Goal: Transaction & Acquisition: Purchase product/service

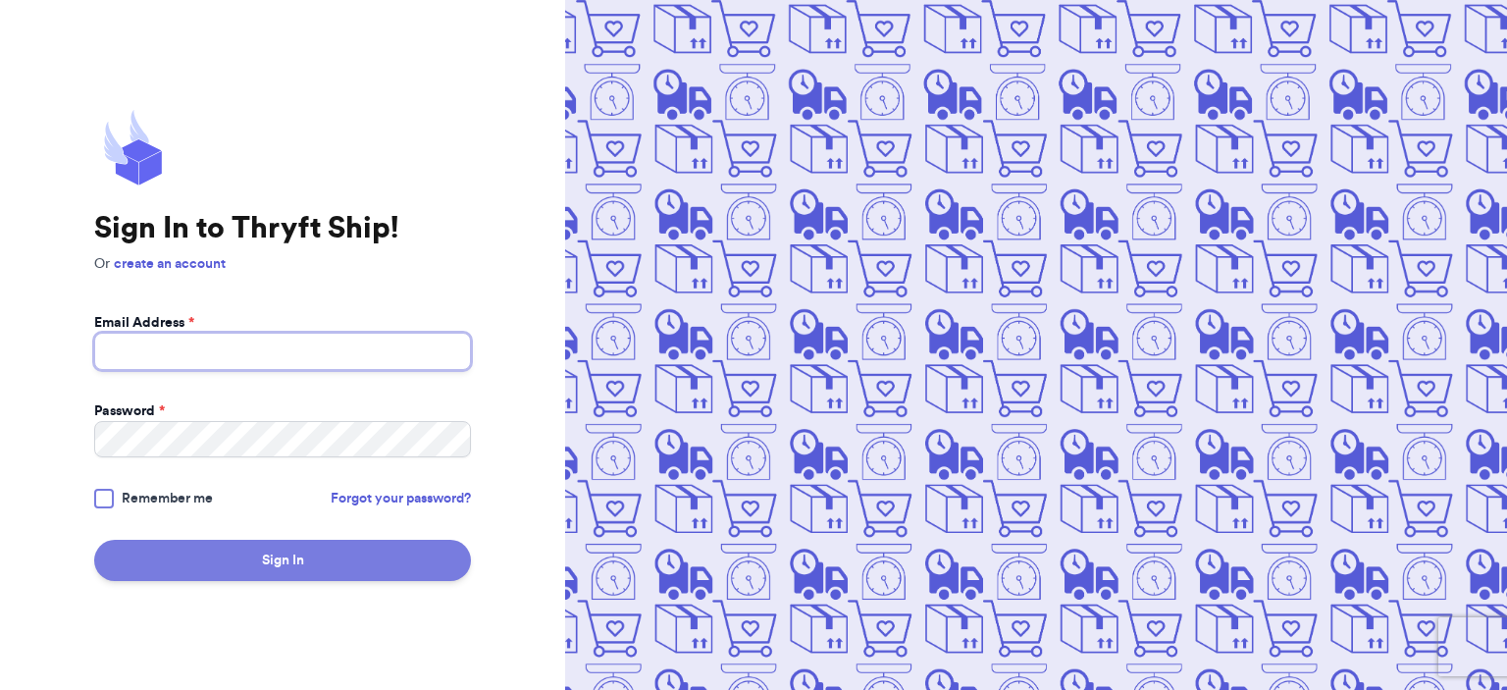
type input "[EMAIL_ADDRESS][DOMAIN_NAME]"
click at [369, 554] on button "Sign In" at bounding box center [282, 559] width 377 height 41
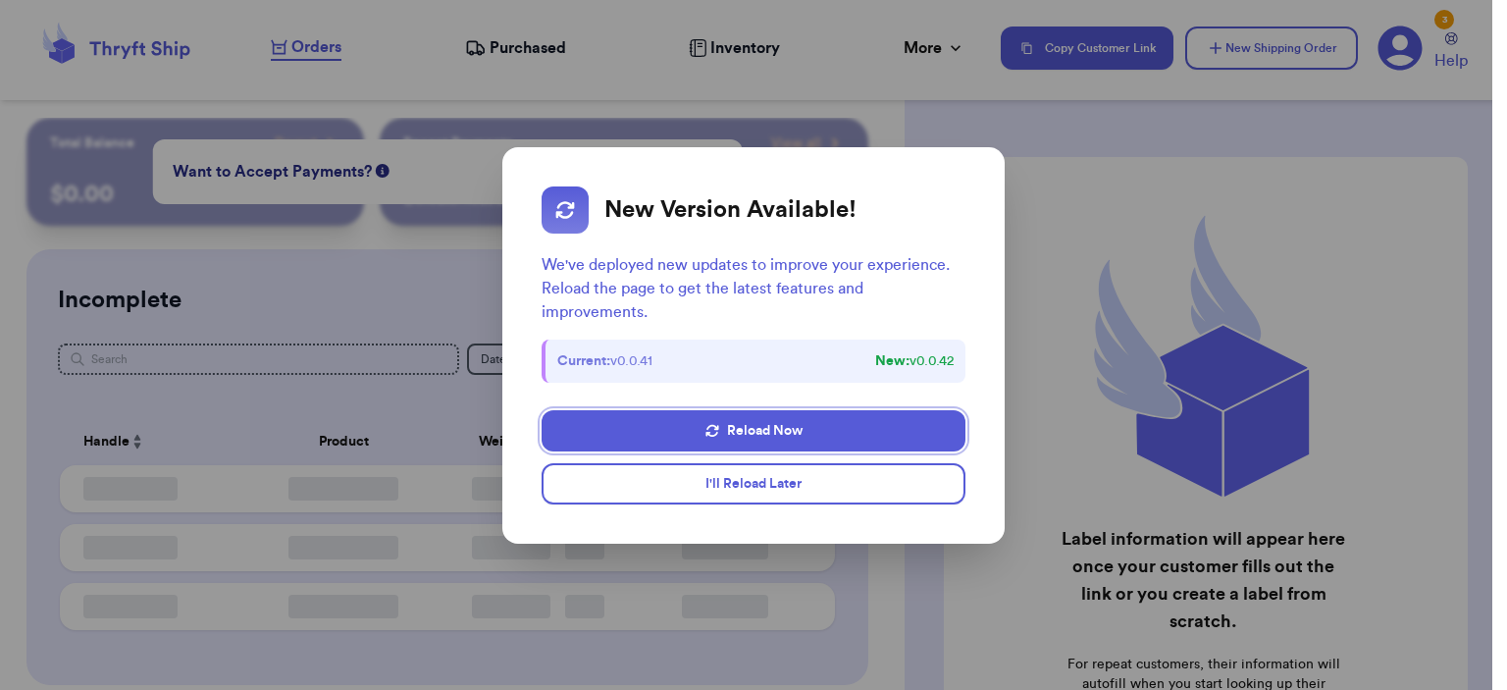
checkbox input "false"
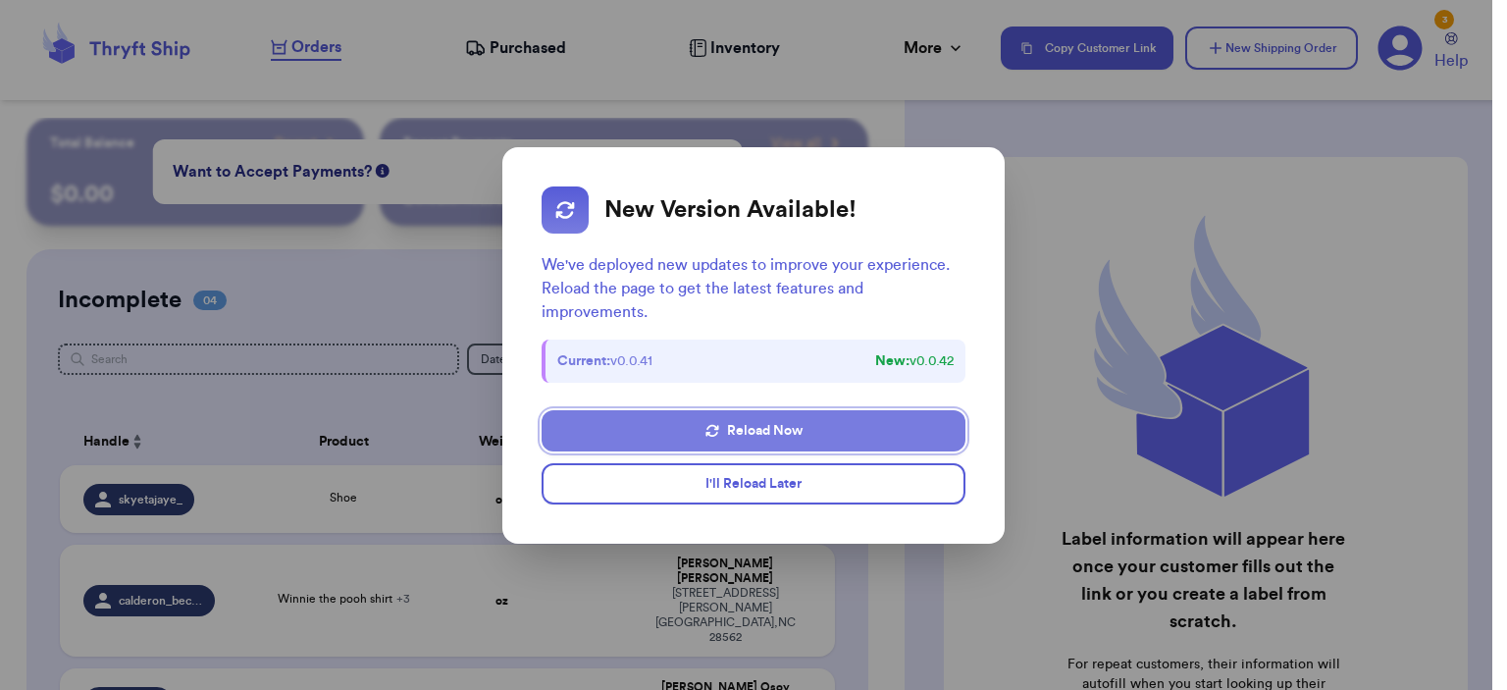
click at [783, 442] on button "Reload Now" at bounding box center [753, 430] width 424 height 41
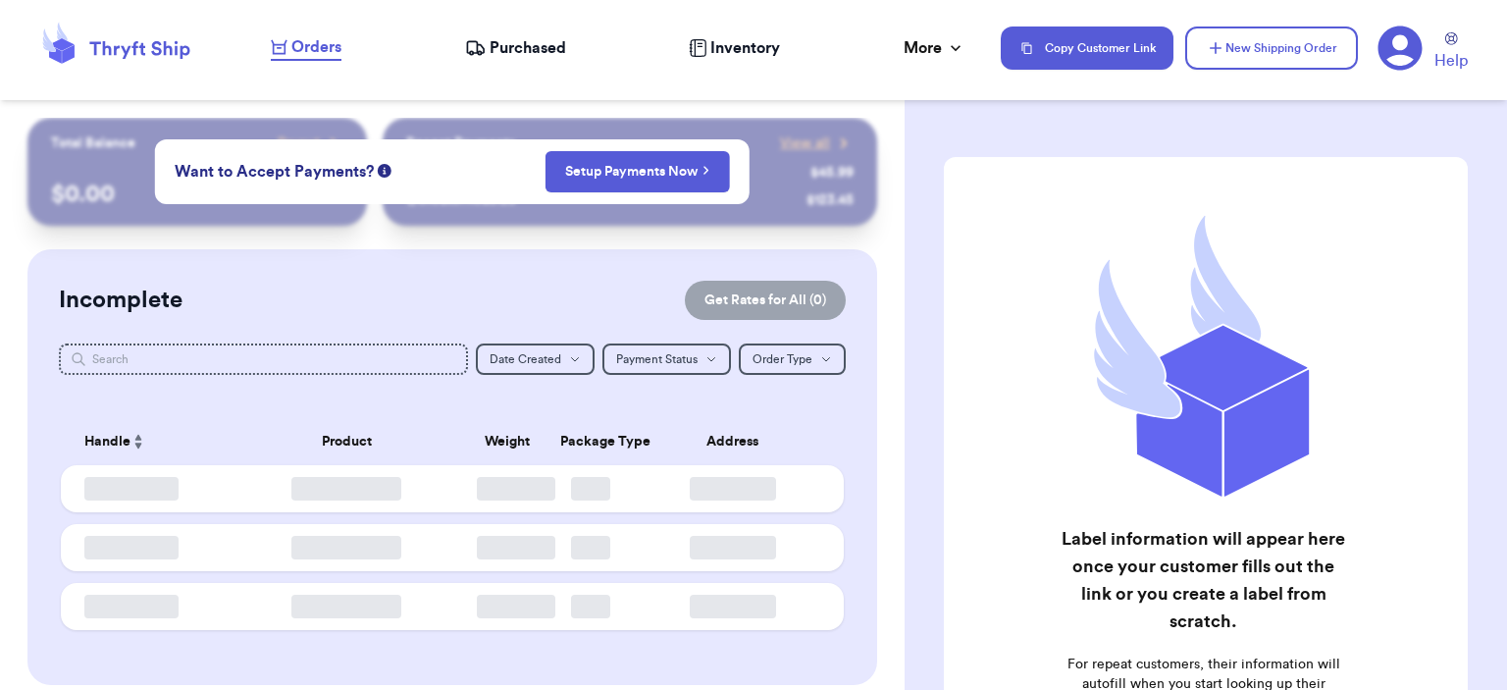
checkbox input "false"
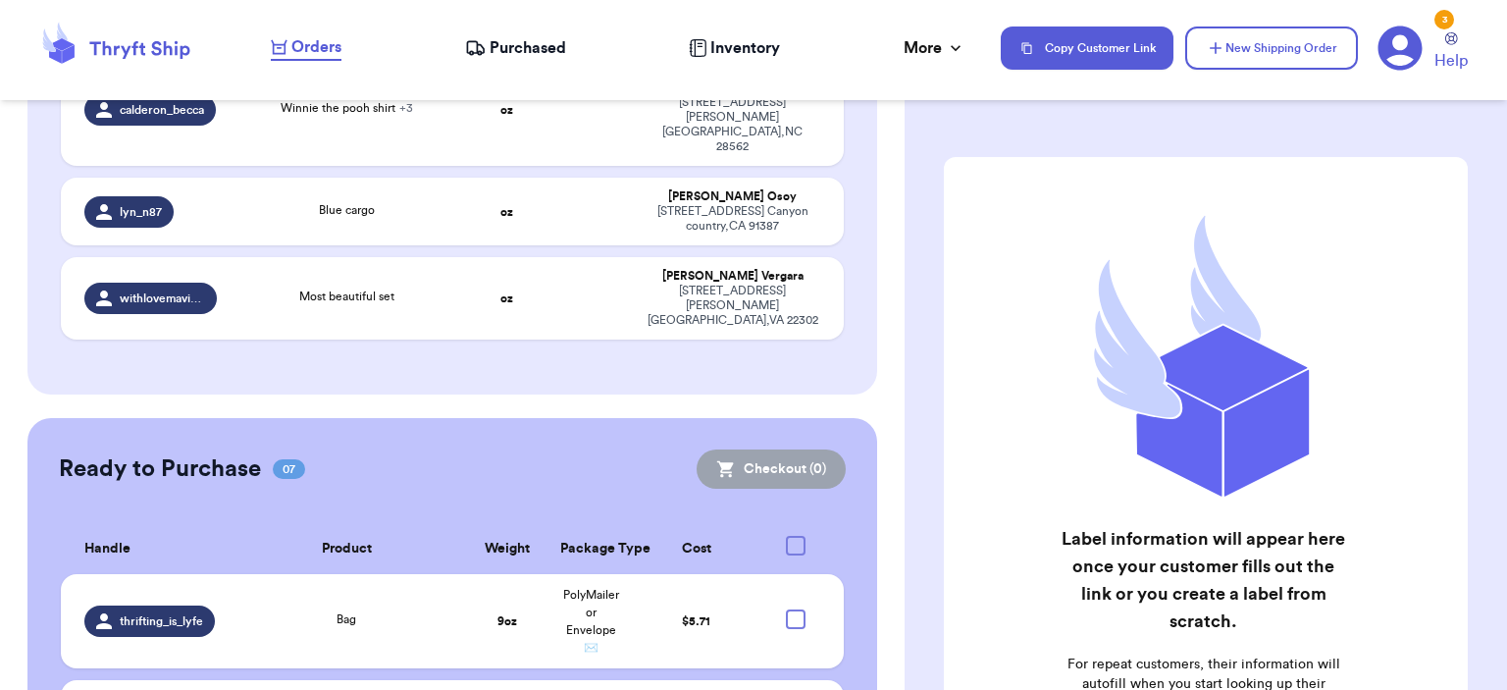
scroll to position [589, 0]
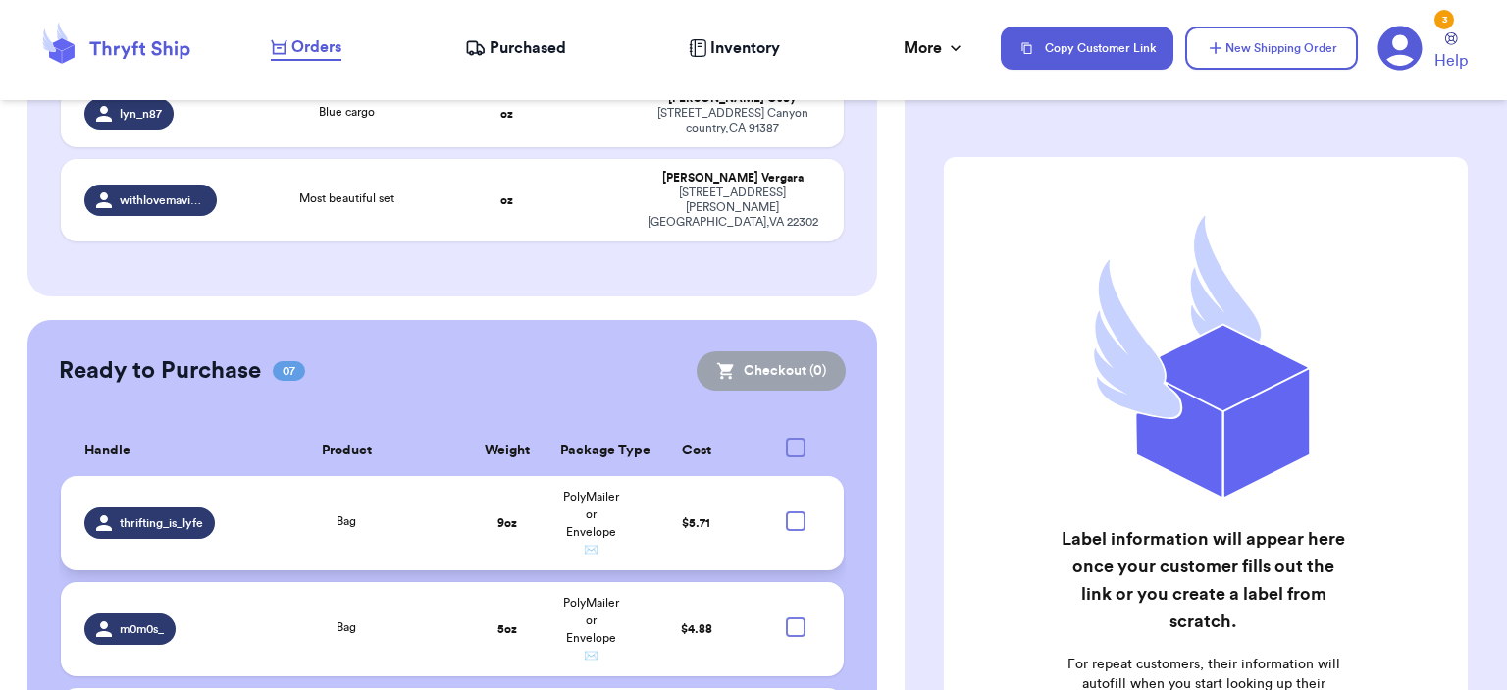
click at [787, 511] on div at bounding box center [796, 521] width 20 height 20
click at [795, 510] on input "checkbox" at bounding box center [795, 510] width 1 height 1
checkbox input "true"
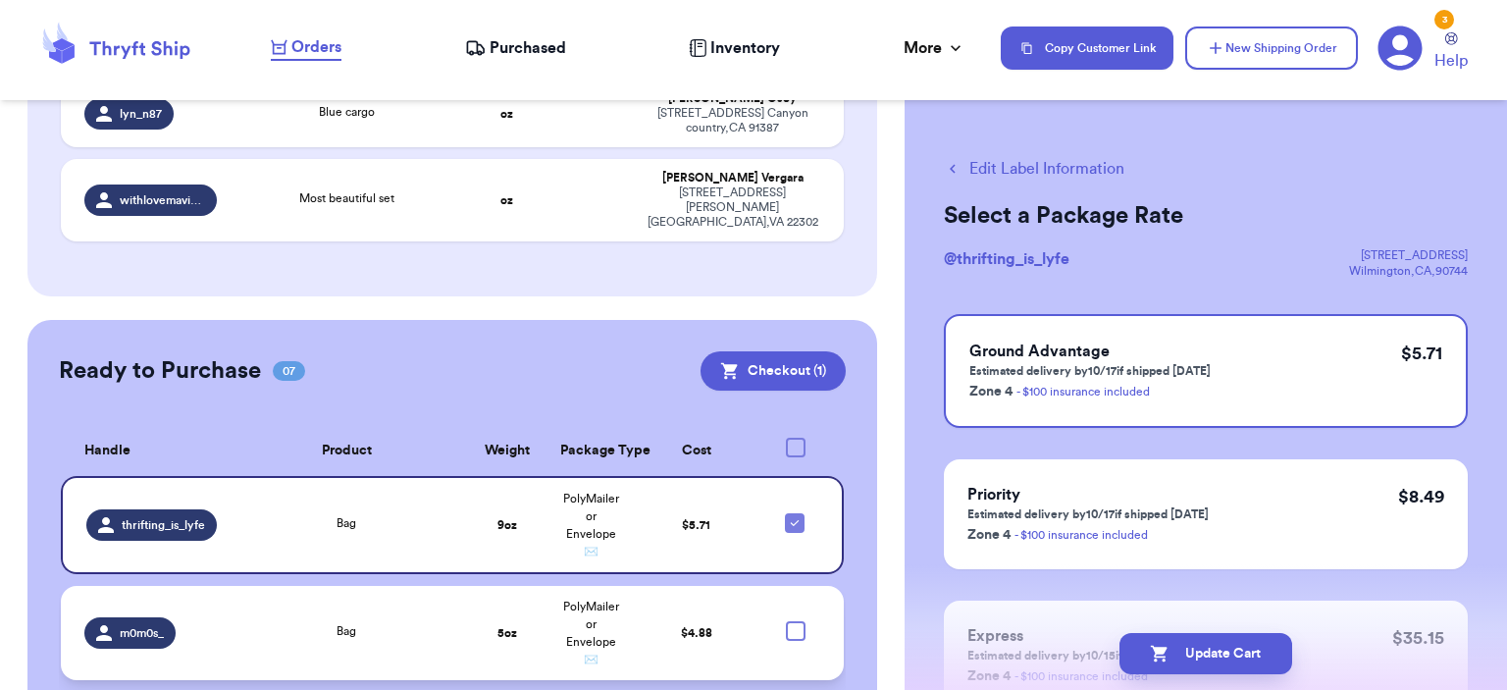
click at [786, 621] on div at bounding box center [796, 631] width 20 height 20
click at [795, 620] on input "checkbox" at bounding box center [795, 620] width 1 height 1
checkbox input "true"
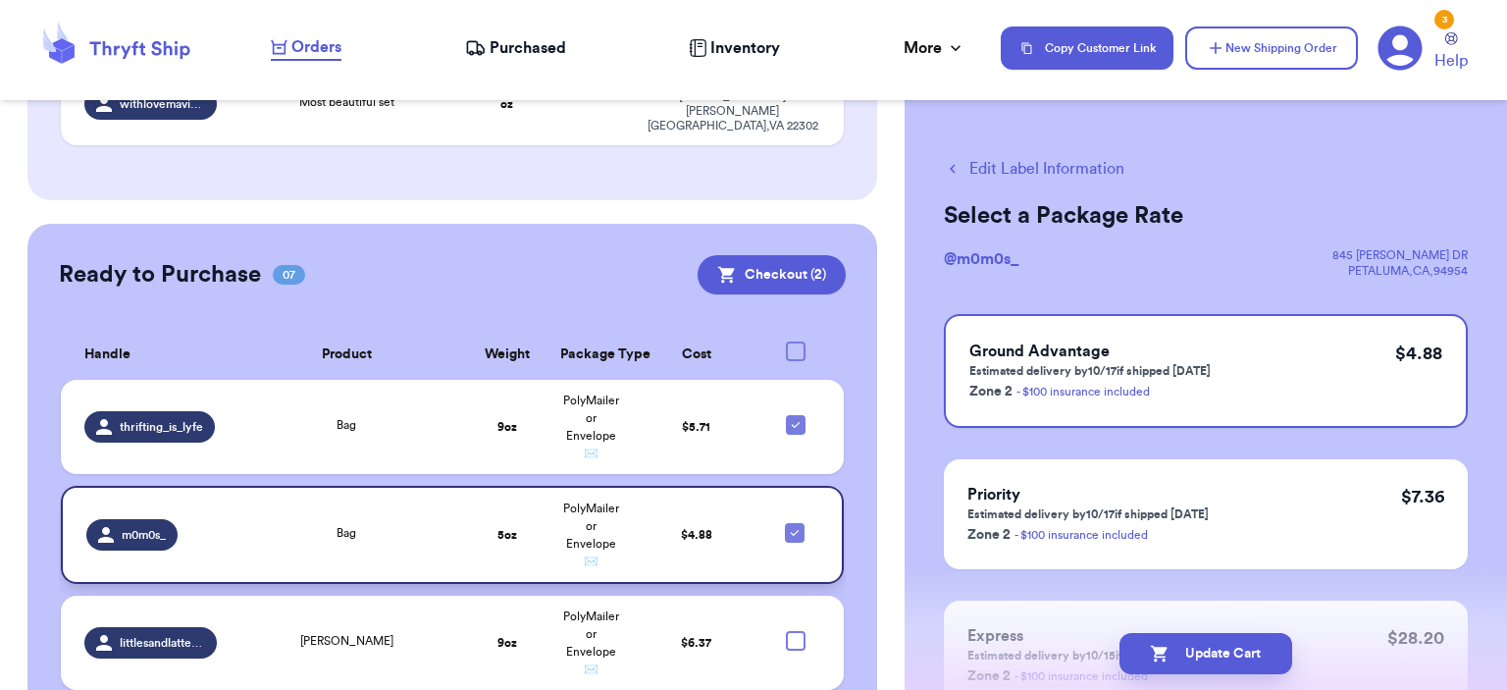
scroll to position [785, 0]
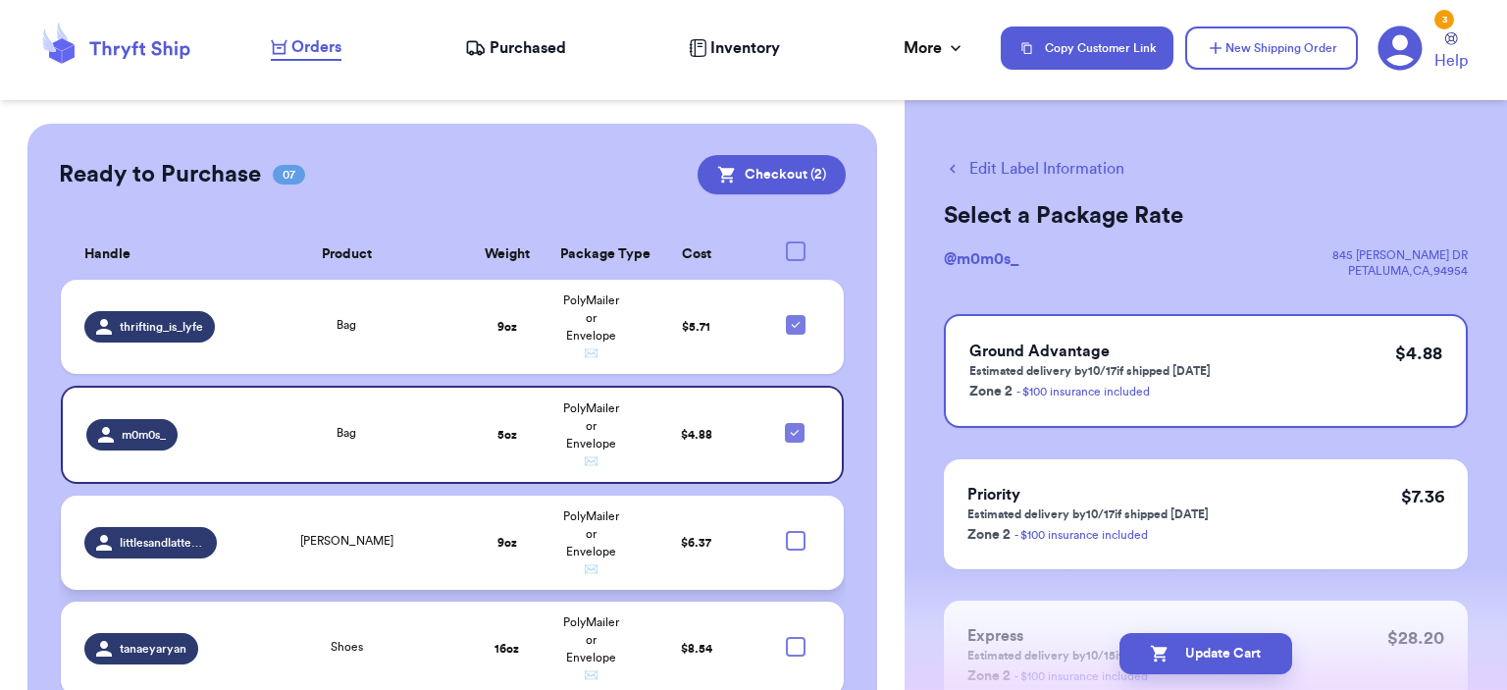
click at [786, 531] on div at bounding box center [796, 541] width 20 height 20
click at [795, 530] on input "checkbox" at bounding box center [795, 530] width 1 height 1
checkbox input "true"
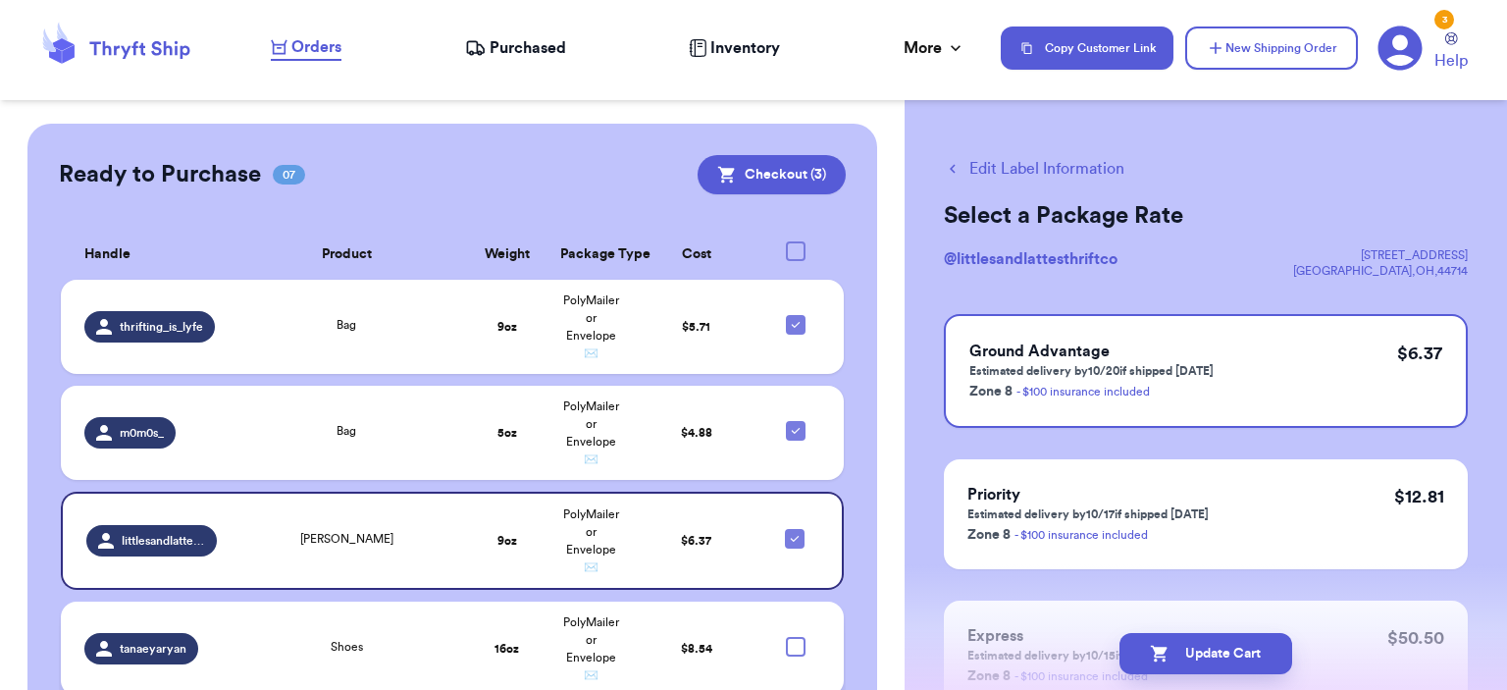
click at [786, 637] on div at bounding box center [796, 647] width 20 height 20
click at [795, 636] on input "checkbox" at bounding box center [795, 636] width 1 height 1
checkbox input "true"
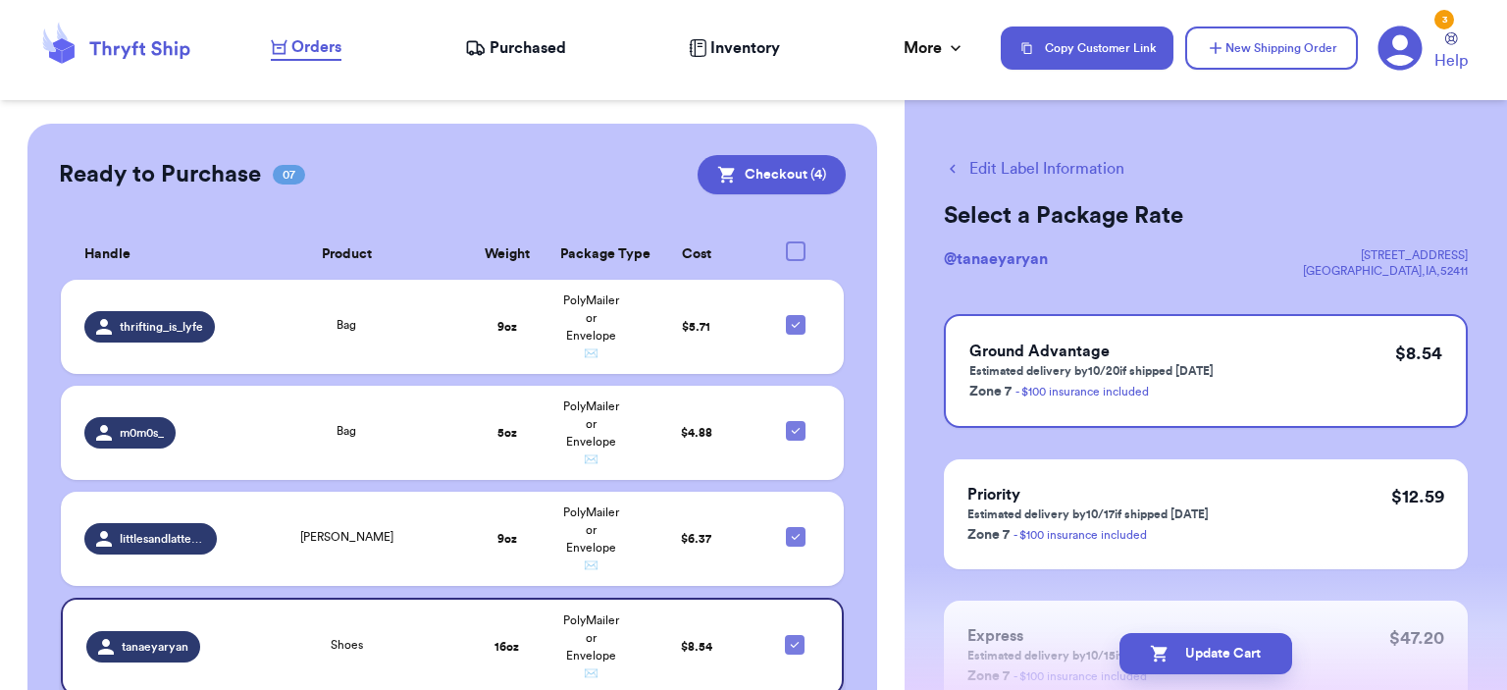
scroll to position [883, 0]
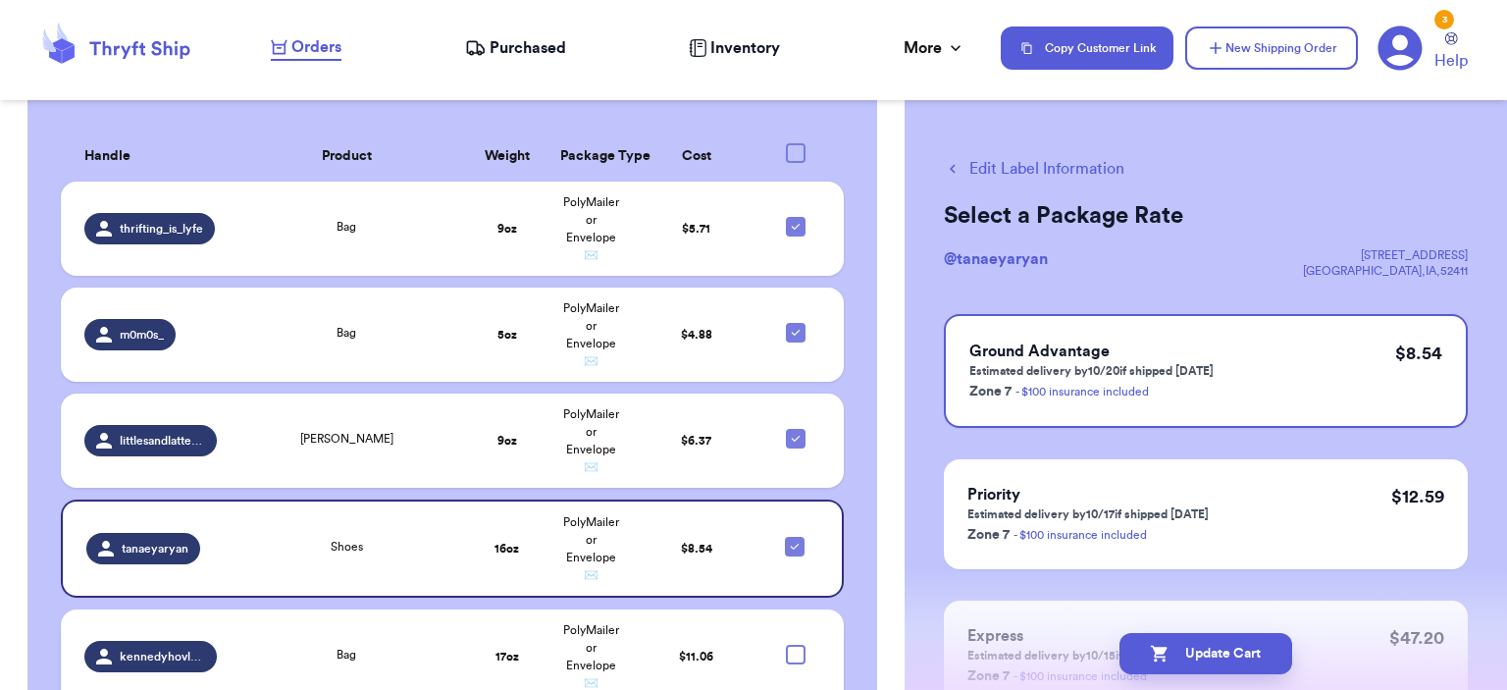
click at [786, 644] on div at bounding box center [796, 654] width 20 height 20
click at [795, 643] on input "checkbox" at bounding box center [795, 643] width 1 height 1
checkbox input "true"
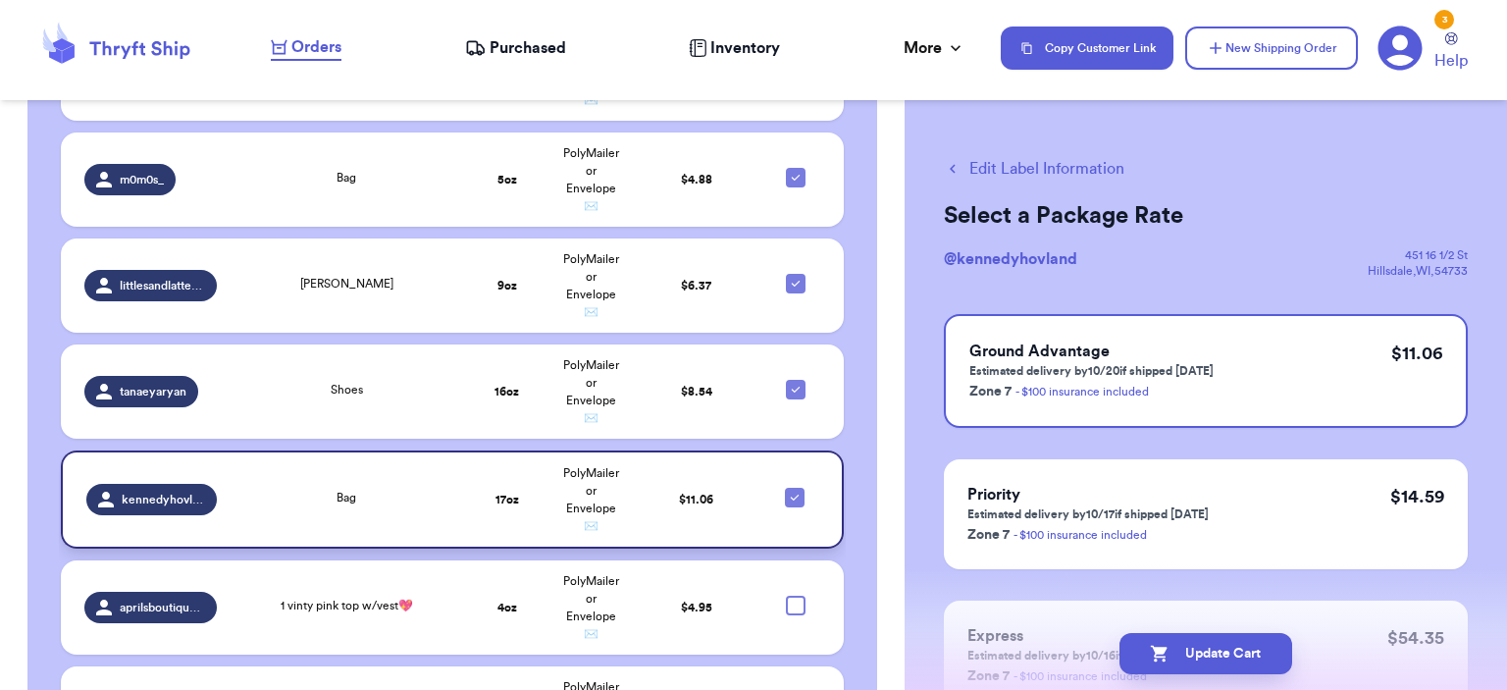
scroll to position [1079, 0]
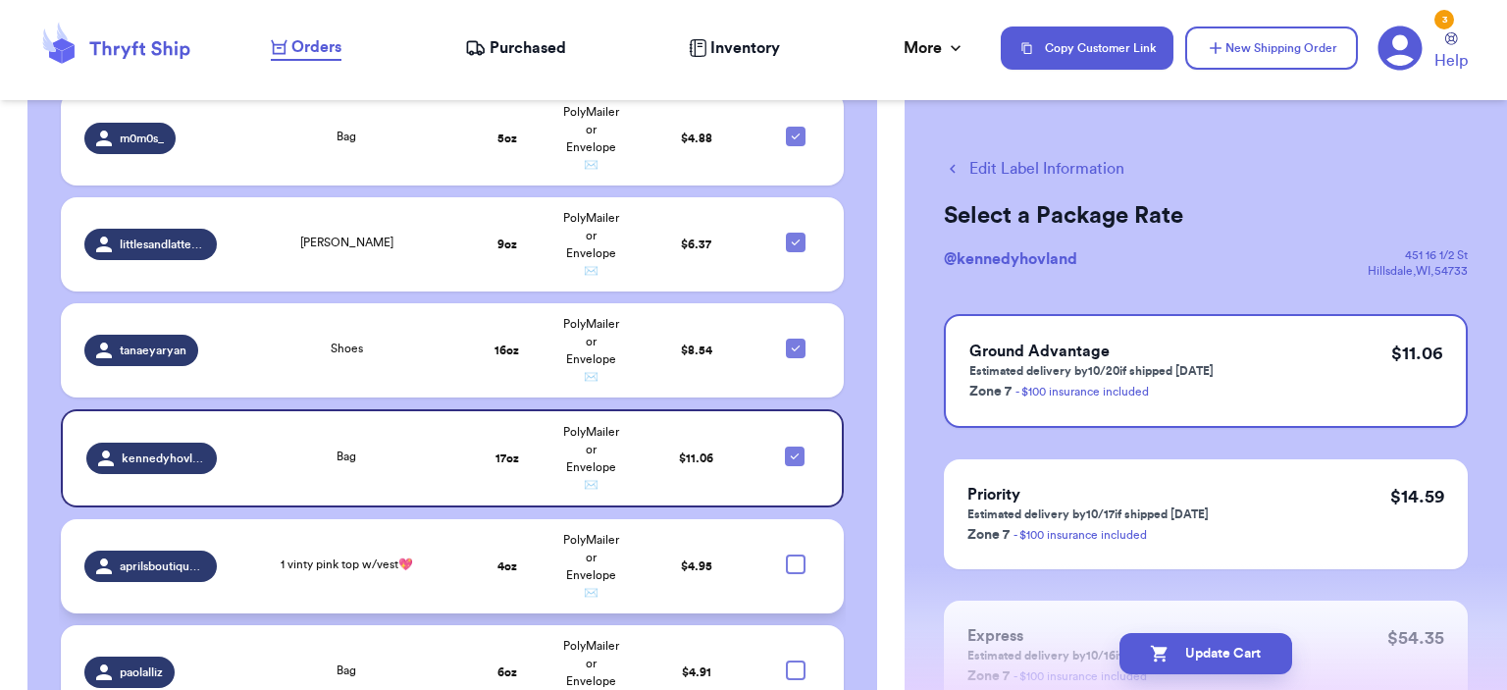
click at [786, 554] on div at bounding box center [796, 564] width 20 height 20
click at [795, 553] on input "checkbox" at bounding box center [795, 553] width 1 height 1
checkbox input "true"
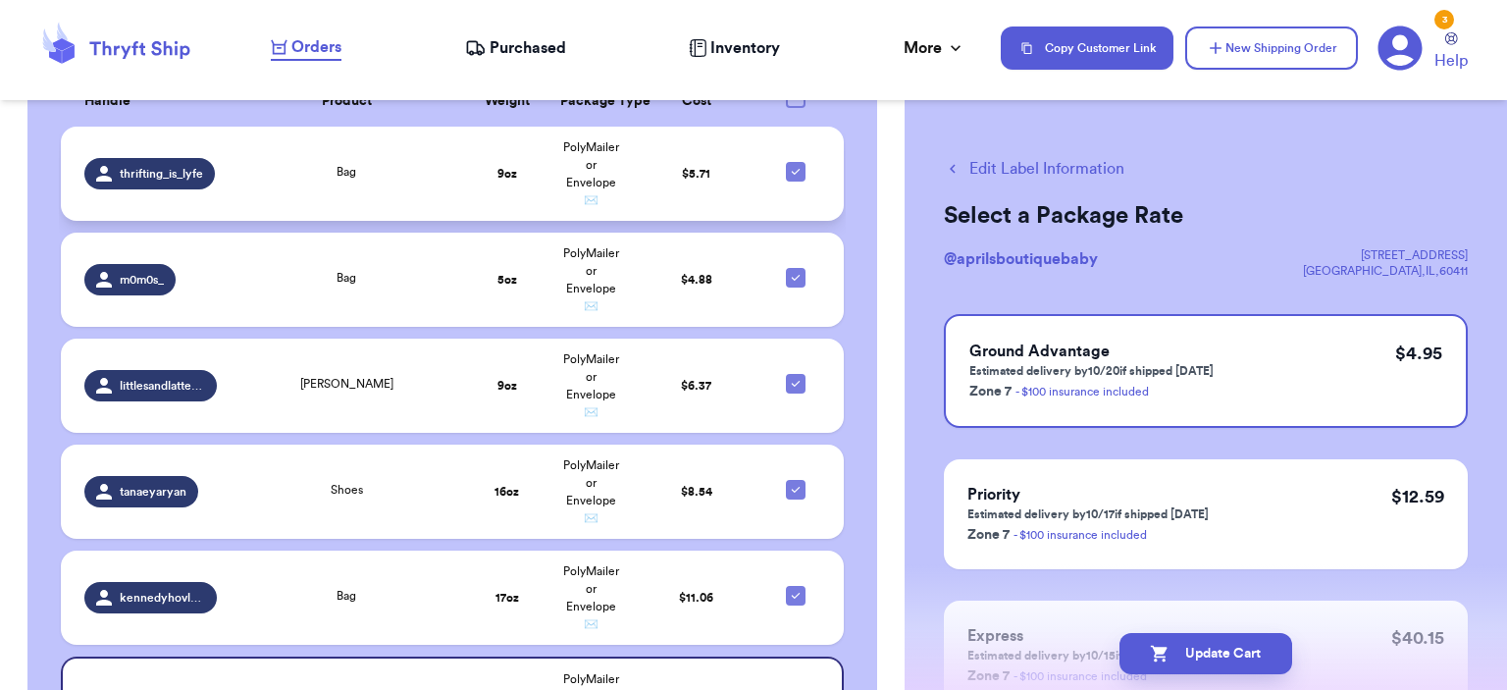
scroll to position [734, 0]
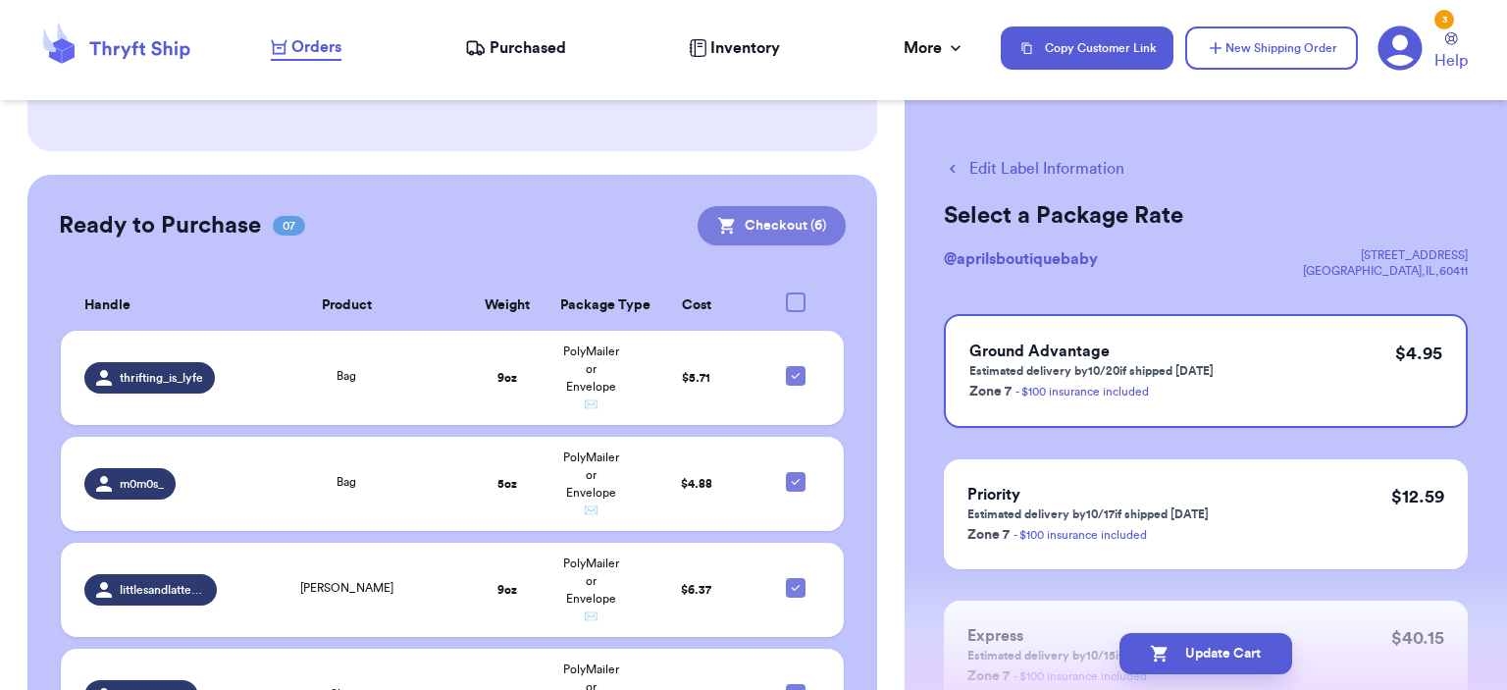
click at [795, 206] on button "Checkout ( 6 )" at bounding box center [771, 225] width 148 height 39
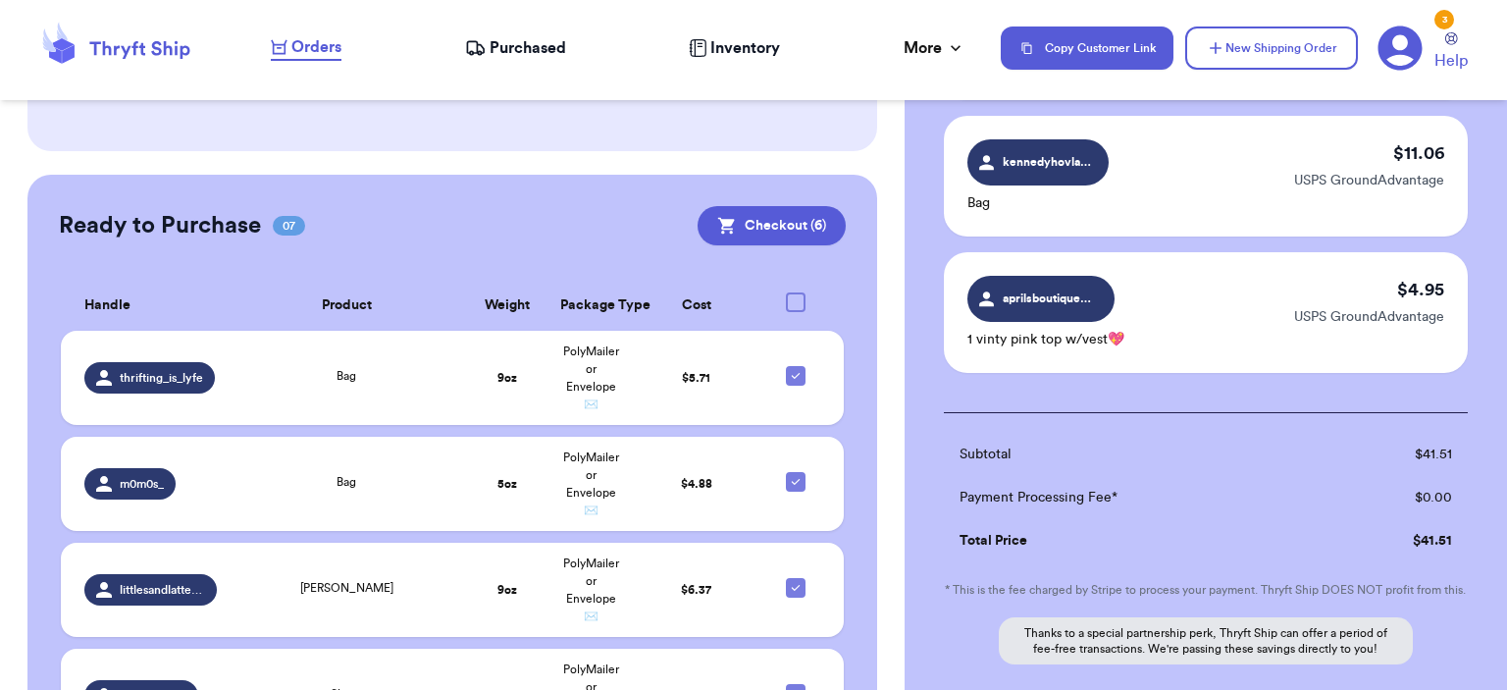
scroll to position [878, 0]
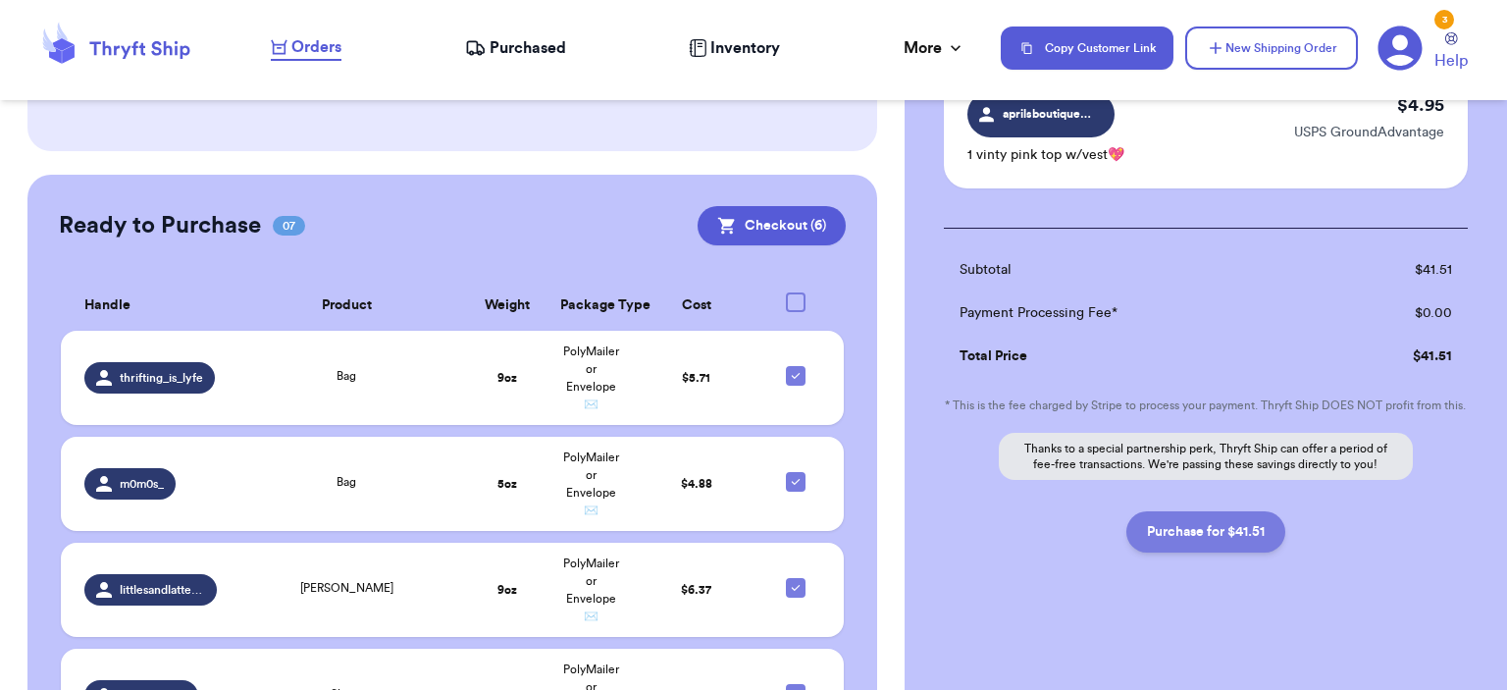
click at [1181, 538] on button "Purchase for $41.51" at bounding box center [1205, 531] width 159 height 41
checkbox input "false"
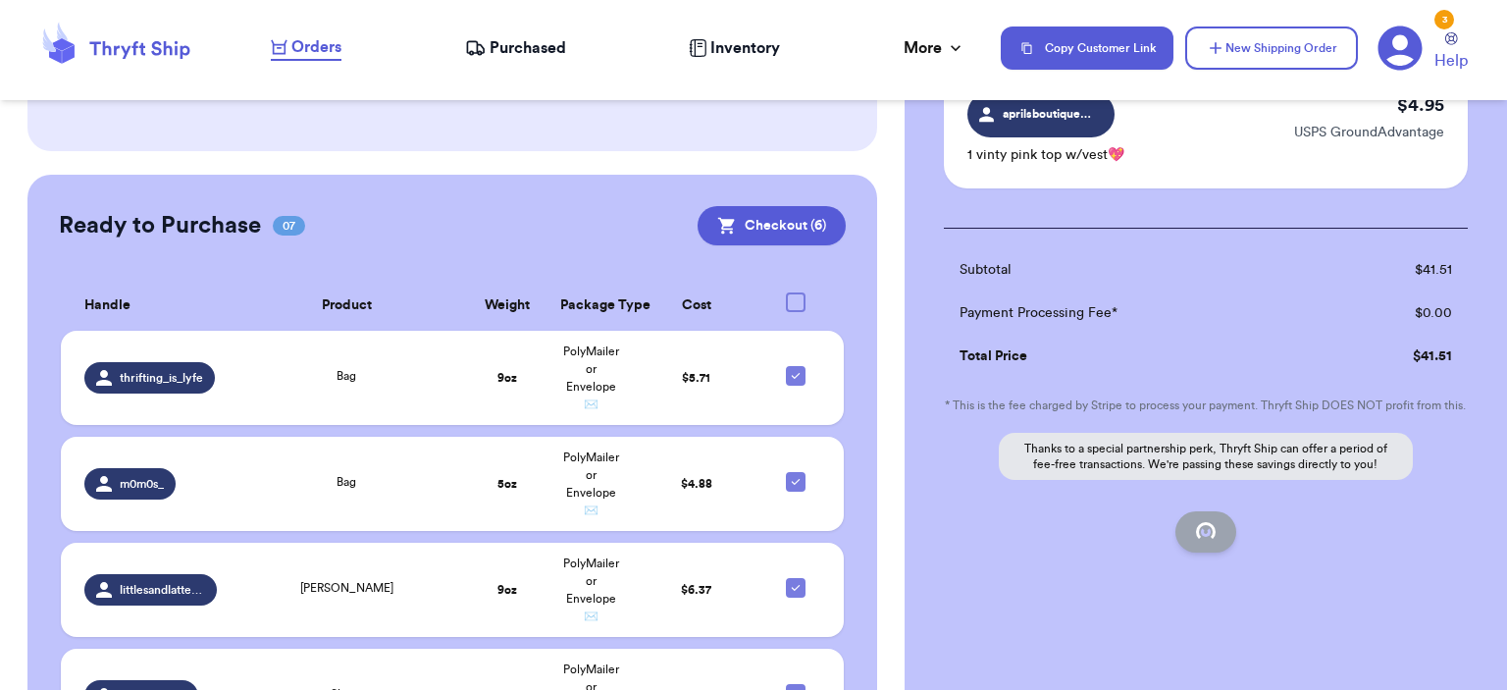
checkbox input "false"
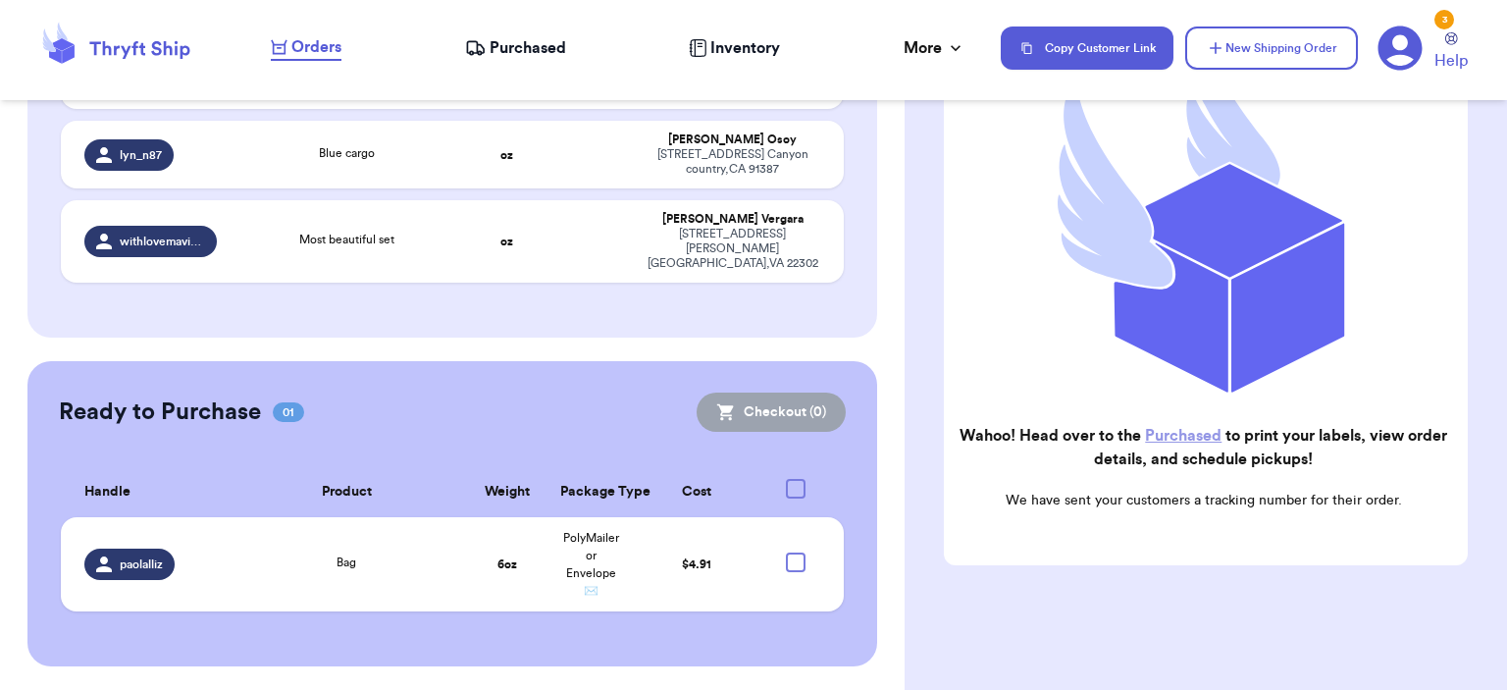
scroll to position [487, 0]
